Goal: Information Seeking & Learning: Learn about a topic

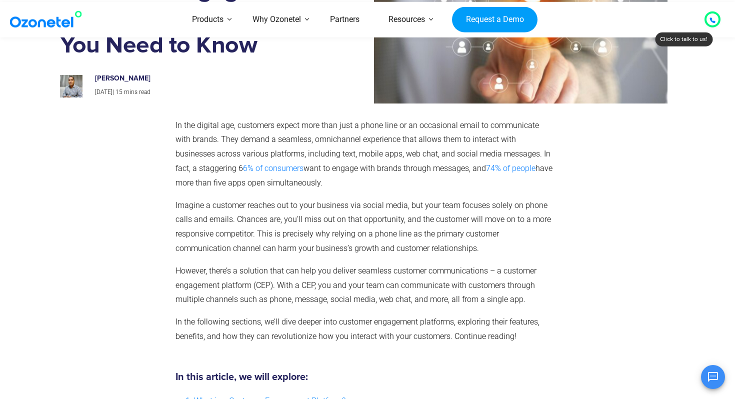
scroll to position [120, 0]
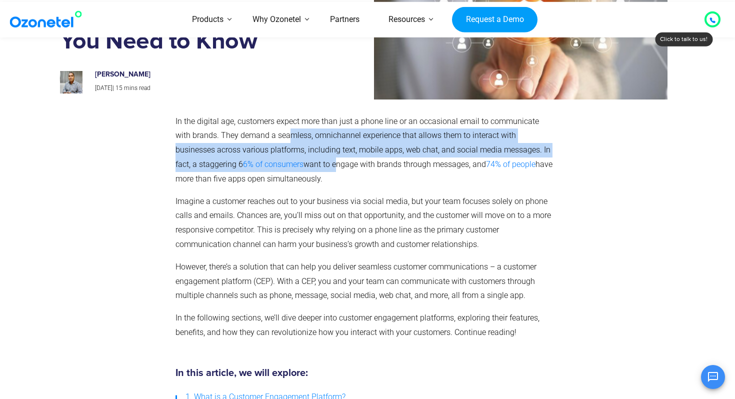
drag, startPoint x: 275, startPoint y: 139, endPoint x: 313, endPoint y: 169, distance: 48.4
click at [313, 169] on p "In the digital age, customers expect more than just a phone line or an occasion…" at bounding box center [366, 151] width 380 height 72
click at [313, 169] on span "want to engage with brands through messages, and" at bounding box center [395, 165] width 183 height 10
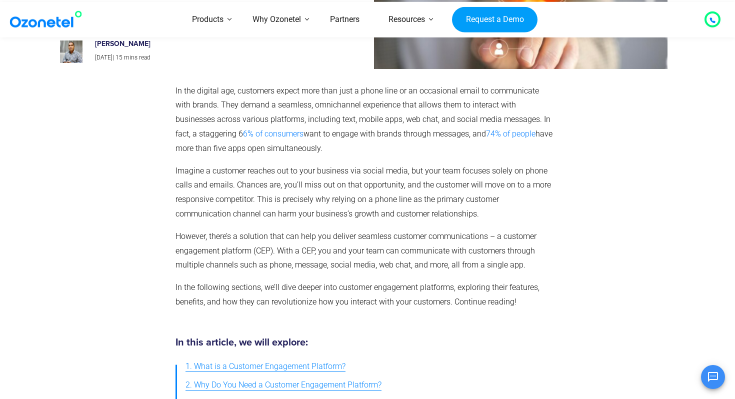
scroll to position [154, 0]
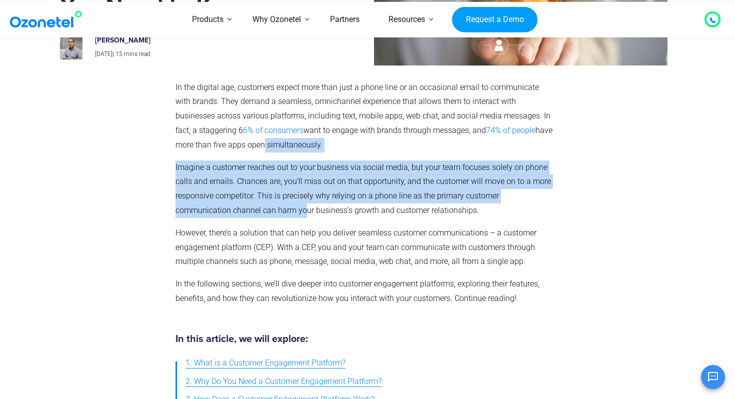
drag, startPoint x: 243, startPoint y: 145, endPoint x: 250, endPoint y: 203, distance: 59.0
click at [250, 204] on div "In the digital age, customers expect more than just a phone line or an occasion…" at bounding box center [366, 194] width 380 height 226
click at [250, 203] on p "Imagine a customer reaches out to your business via social media, but your team…" at bounding box center [366, 190] width 380 height 58
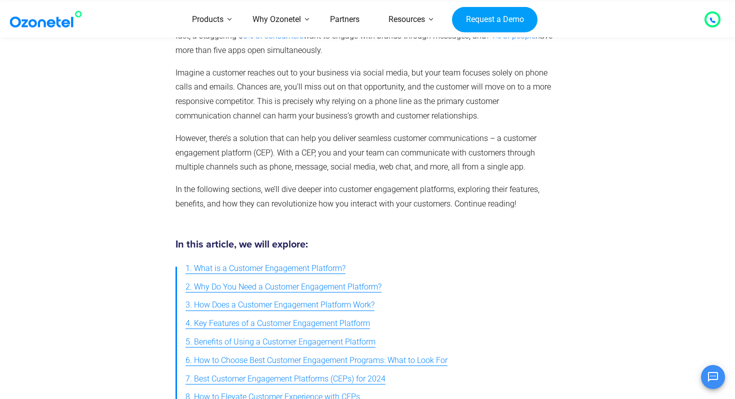
scroll to position [254, 0]
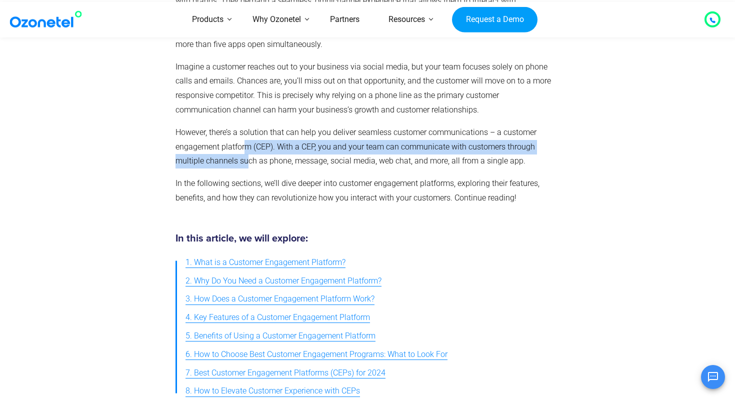
drag, startPoint x: 248, startPoint y: 152, endPoint x: 250, endPoint y: 158, distance: 6.7
click at [250, 158] on p "However, there’s a solution that can help you deliver seamless customer communi…" at bounding box center [366, 147] width 380 height 43
click at [250, 158] on span "However, there’s a solution that can help you deliver seamless customer communi…" at bounding box center [356, 147] width 361 height 39
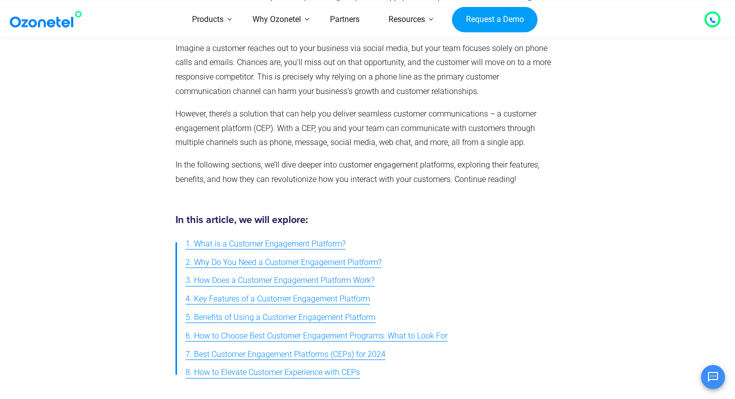
scroll to position [275, 0]
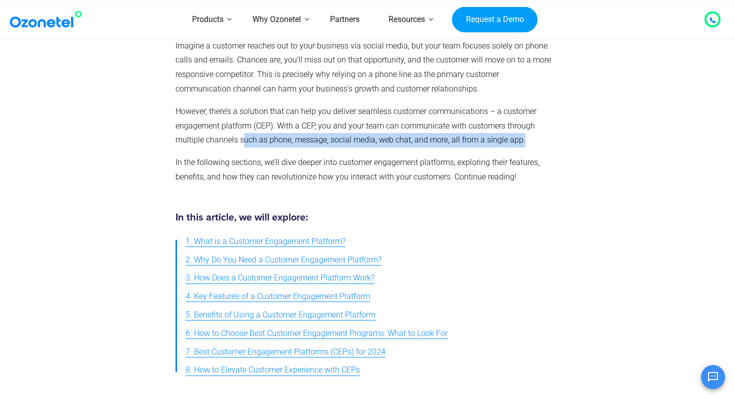
drag, startPoint x: 245, startPoint y: 138, endPoint x: 245, endPoint y: 150, distance: 12.5
click at [245, 150] on div "In the digital age, customers expect more than just a phone line or an occasion…" at bounding box center [366, 72] width 380 height 226
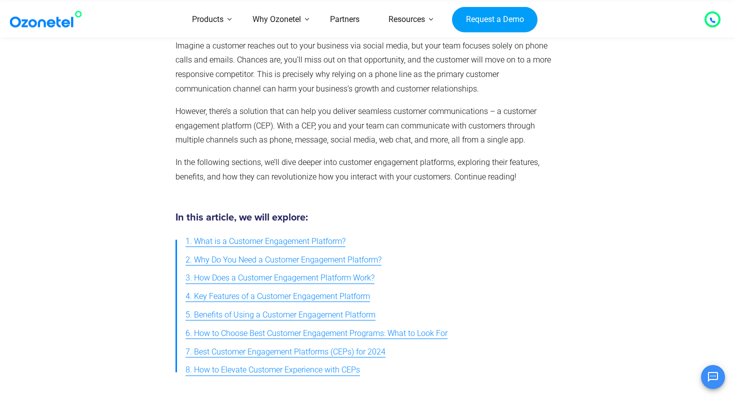
click at [392, 152] on div "In the digital age, customers expect more than just a phone line or an occasion…" at bounding box center [366, 72] width 380 height 226
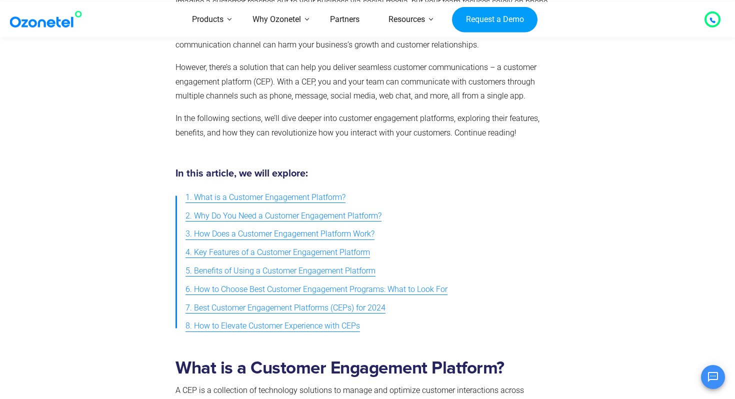
scroll to position [324, 0]
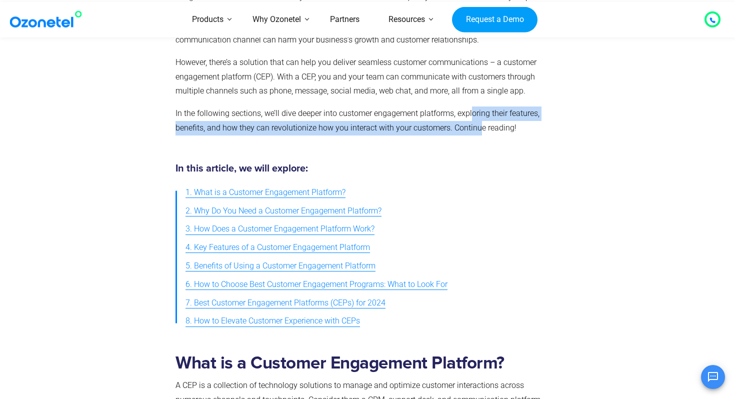
drag, startPoint x: 472, startPoint y: 116, endPoint x: 479, endPoint y: 122, distance: 9.3
click at [479, 122] on p "In the following sections, we’ll dive deeper into customer engagement platforms…" at bounding box center [366, 121] width 380 height 29
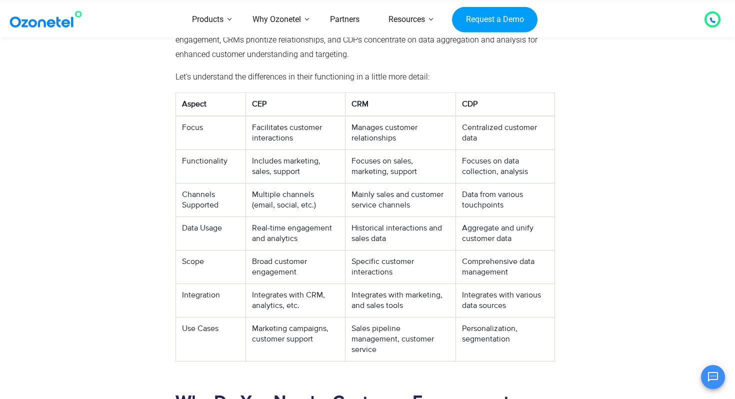
scroll to position [934, 0]
